Goal: Task Accomplishment & Management: Use online tool/utility

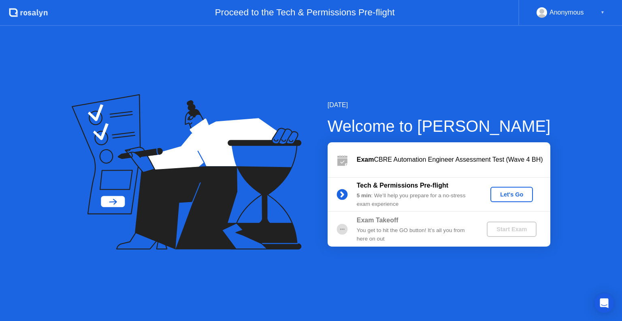
click at [509, 198] on div "Let's Go" at bounding box center [511, 194] width 36 height 6
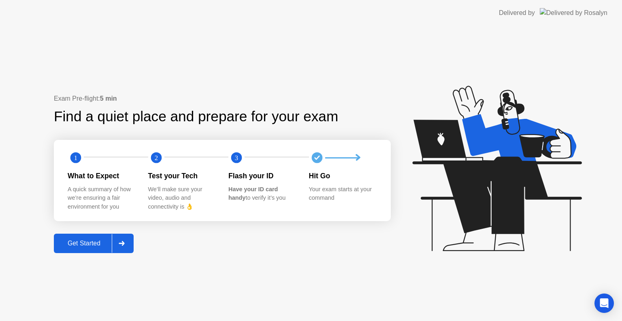
click at [100, 245] on div "Get Started" at bounding box center [83, 243] width 55 height 7
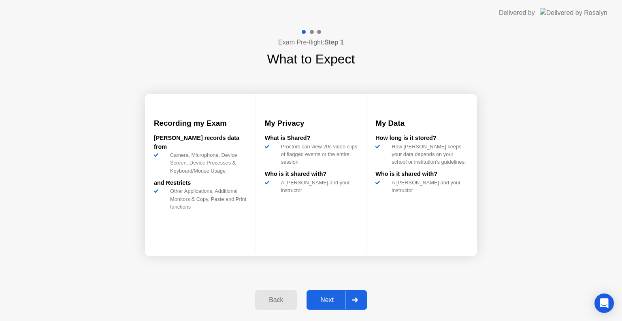
click at [339, 299] on div "Next" at bounding box center [327, 300] width 36 height 7
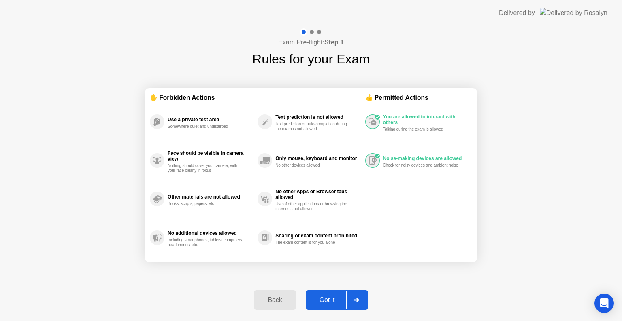
click at [327, 298] on div "Got it" at bounding box center [327, 300] width 38 height 7
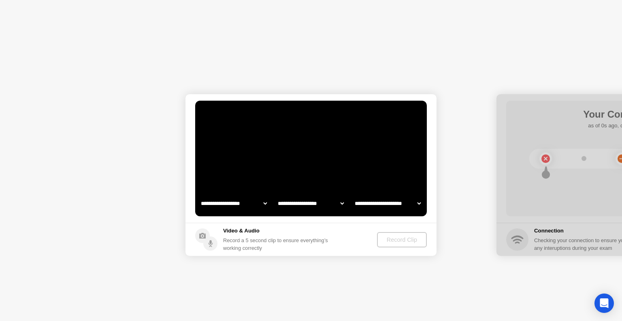
select select "**********"
select select "*******"
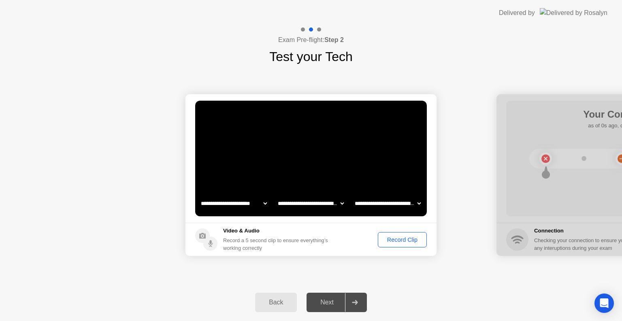
click at [387, 238] on div "Record Clip" at bounding box center [401, 240] width 43 height 6
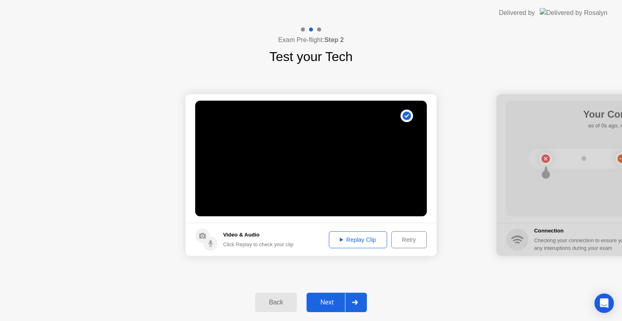
click at [357, 301] on icon at bounding box center [355, 302] width 6 height 5
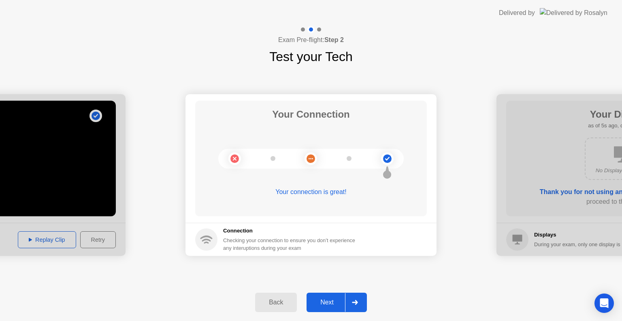
click at [328, 299] on div "Next" at bounding box center [327, 302] width 36 height 7
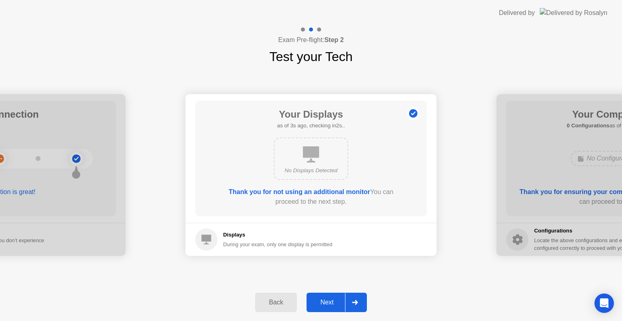
click at [326, 299] on div "Next" at bounding box center [327, 302] width 36 height 7
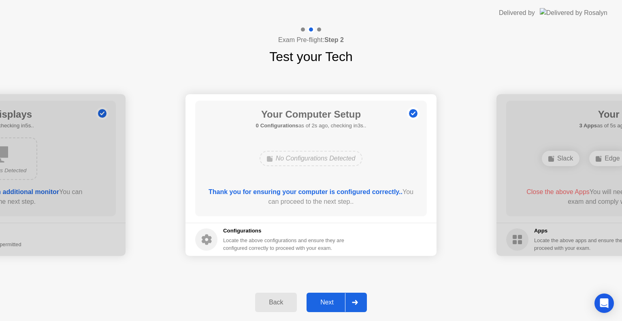
click at [326, 299] on div "Next" at bounding box center [327, 302] width 36 height 7
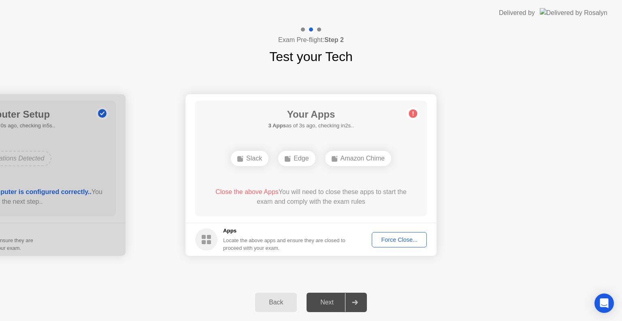
click at [400, 239] on div "Force Close..." at bounding box center [398, 240] width 49 height 6
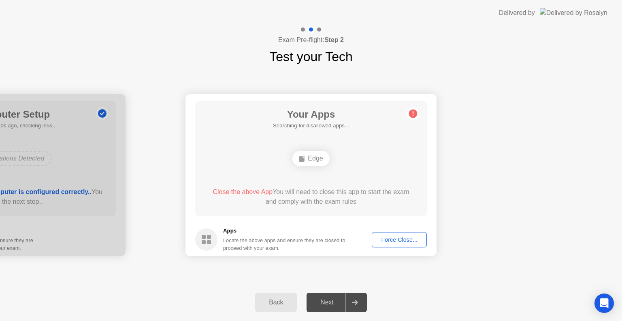
click at [380, 241] on div "Force Close..." at bounding box center [398, 240] width 49 height 6
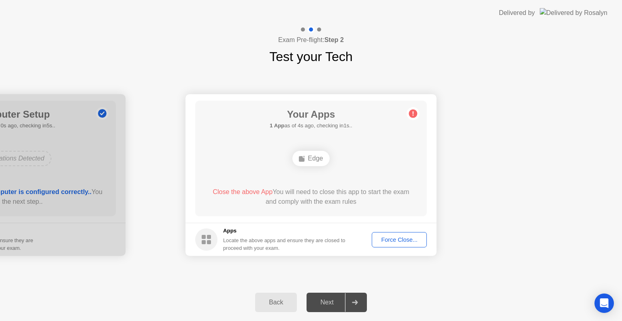
click at [393, 243] on div "Force Close..." at bounding box center [398, 240] width 49 height 6
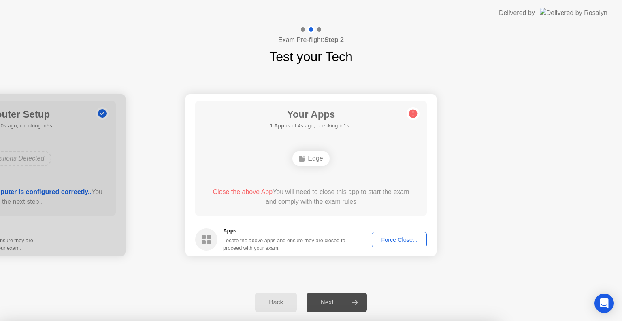
click at [390, 321] on div at bounding box center [311, 321] width 622 height 0
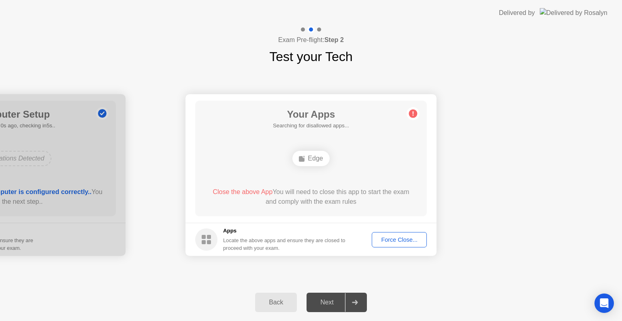
click at [196, 239] on circle at bounding box center [206, 240] width 22 height 22
click at [204, 241] on rect at bounding box center [204, 242] width 4 height 4
click at [411, 109] on icon at bounding box center [412, 113] width 13 height 13
click at [412, 111] on circle at bounding box center [413, 114] width 8 height 8
click at [310, 163] on div "Edge" at bounding box center [310, 158] width 37 height 15
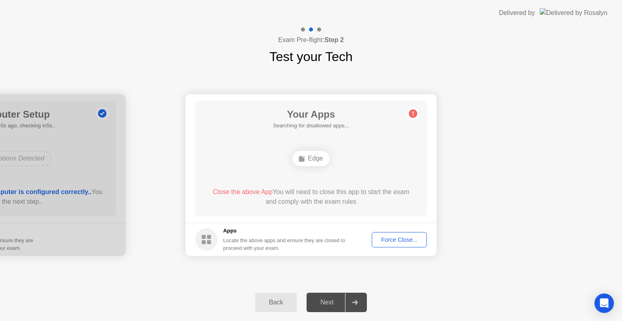
click at [314, 160] on div "Edge" at bounding box center [310, 158] width 37 height 15
click at [225, 307] on div "Back Next" at bounding box center [311, 302] width 622 height 37
click at [269, 303] on div "Back" at bounding box center [275, 302] width 37 height 7
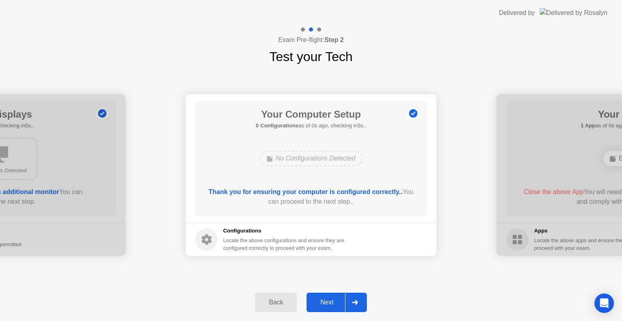
click at [330, 301] on div "Next" at bounding box center [327, 302] width 36 height 7
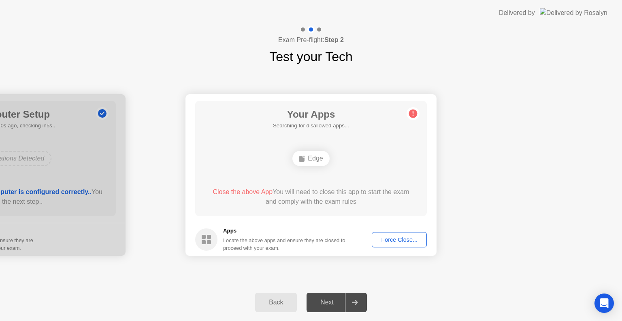
click at [385, 237] on div "Force Close..." at bounding box center [398, 240] width 49 height 6
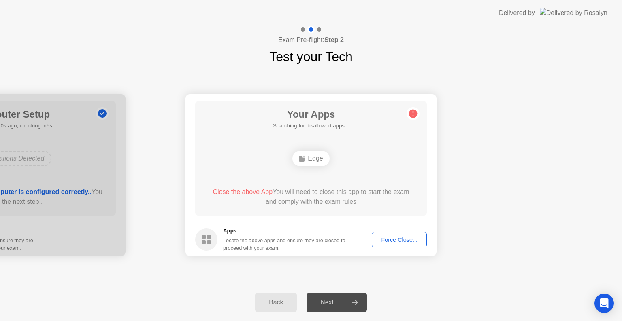
click at [211, 236] on circle at bounding box center [206, 240] width 22 height 22
click at [273, 297] on button "Back" at bounding box center [276, 302] width 42 height 19
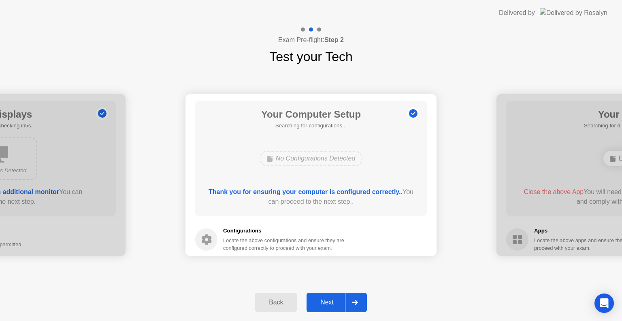
click at [282, 299] on div "Back" at bounding box center [275, 302] width 37 height 7
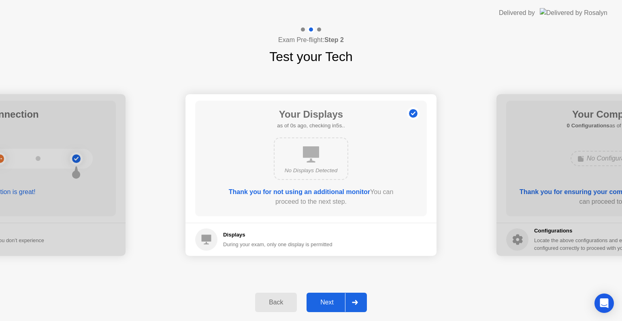
click at [314, 309] on button "Next" at bounding box center [336, 302] width 60 height 19
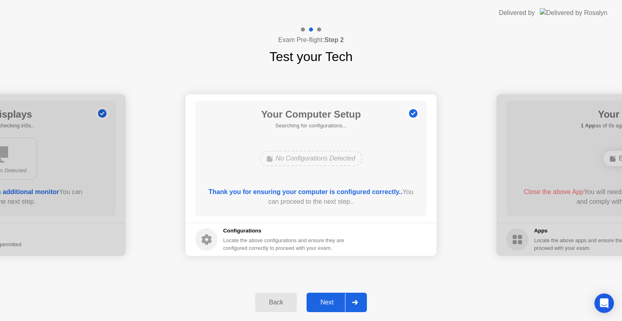
click at [314, 309] on button "Next" at bounding box center [336, 302] width 60 height 19
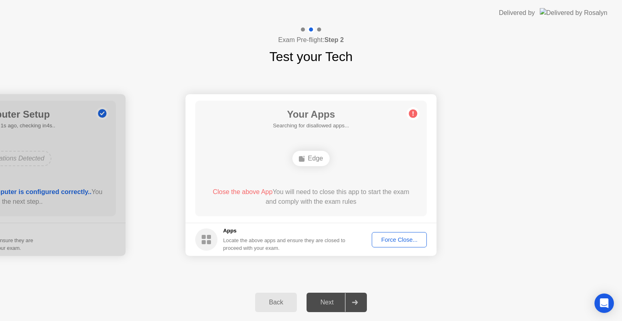
click at [347, 282] on div "**********" at bounding box center [311, 173] width 622 height 295
click at [611, 2] on header "Delivered by" at bounding box center [311, 13] width 622 height 26
